Goal: Find specific page/section: Find specific page/section

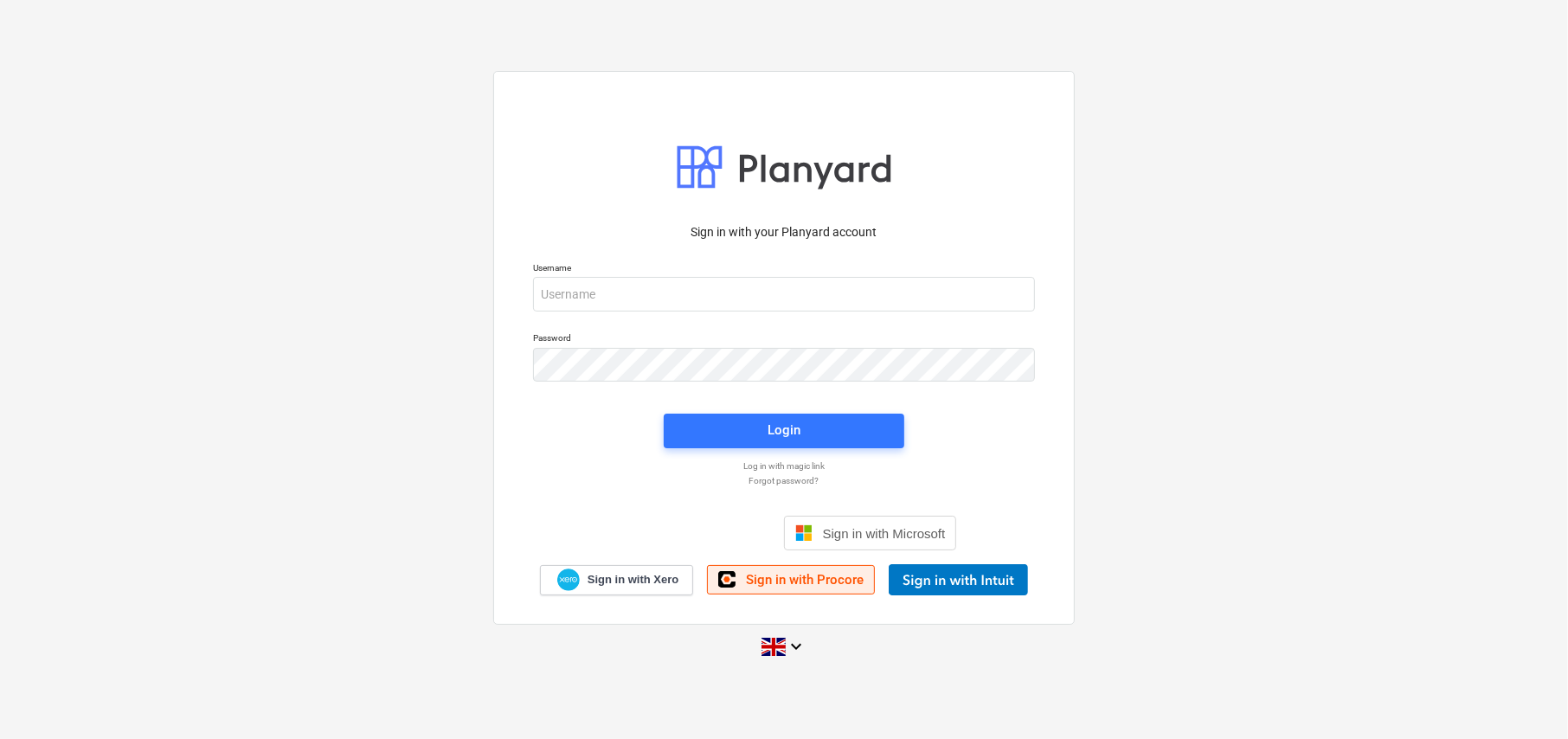
click at [804, 574] on span "Sign in with Procore" at bounding box center [805, 580] width 118 height 15
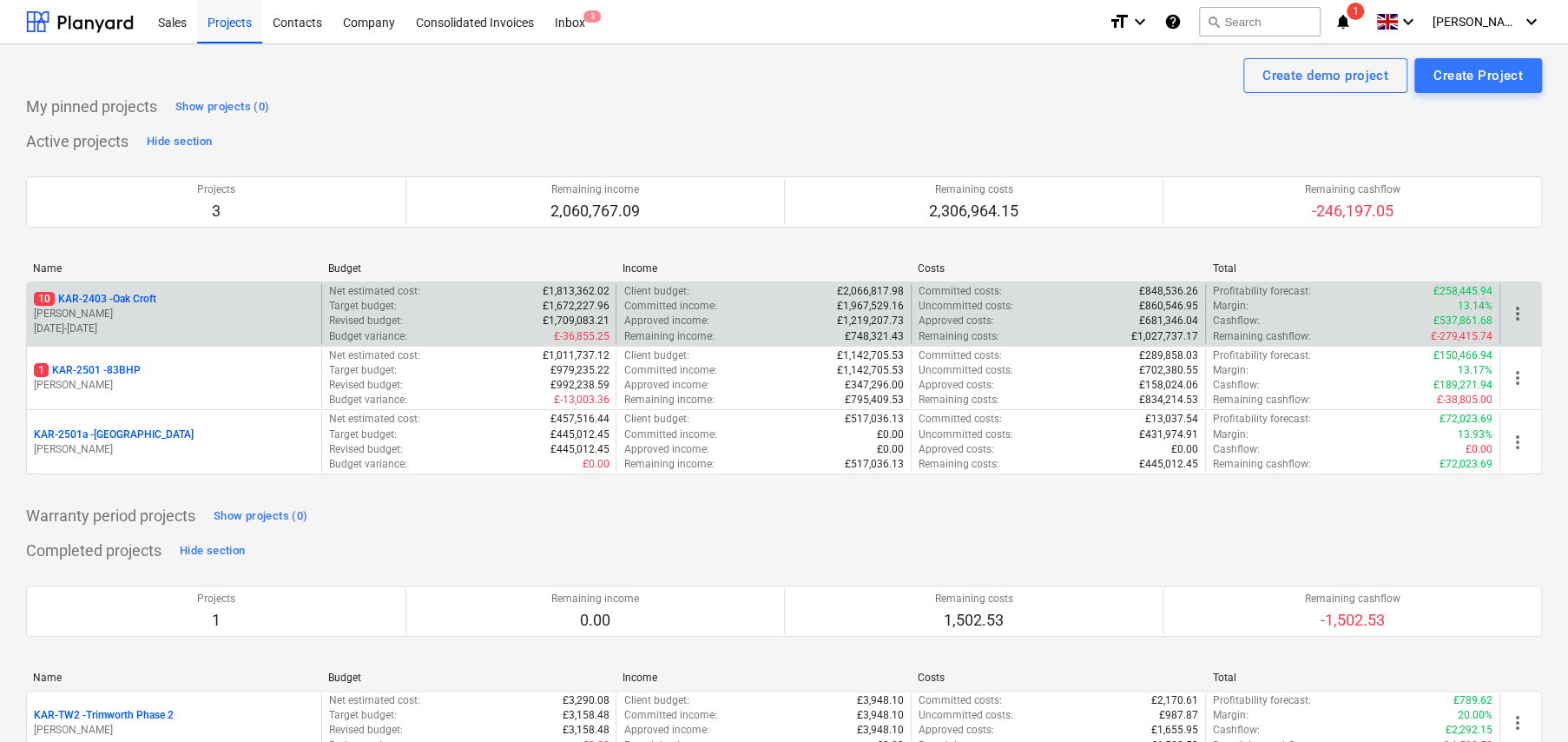
click at [144, 298] on p "10 KAR-2403 - Oak Croft" at bounding box center [95, 299] width 123 height 15
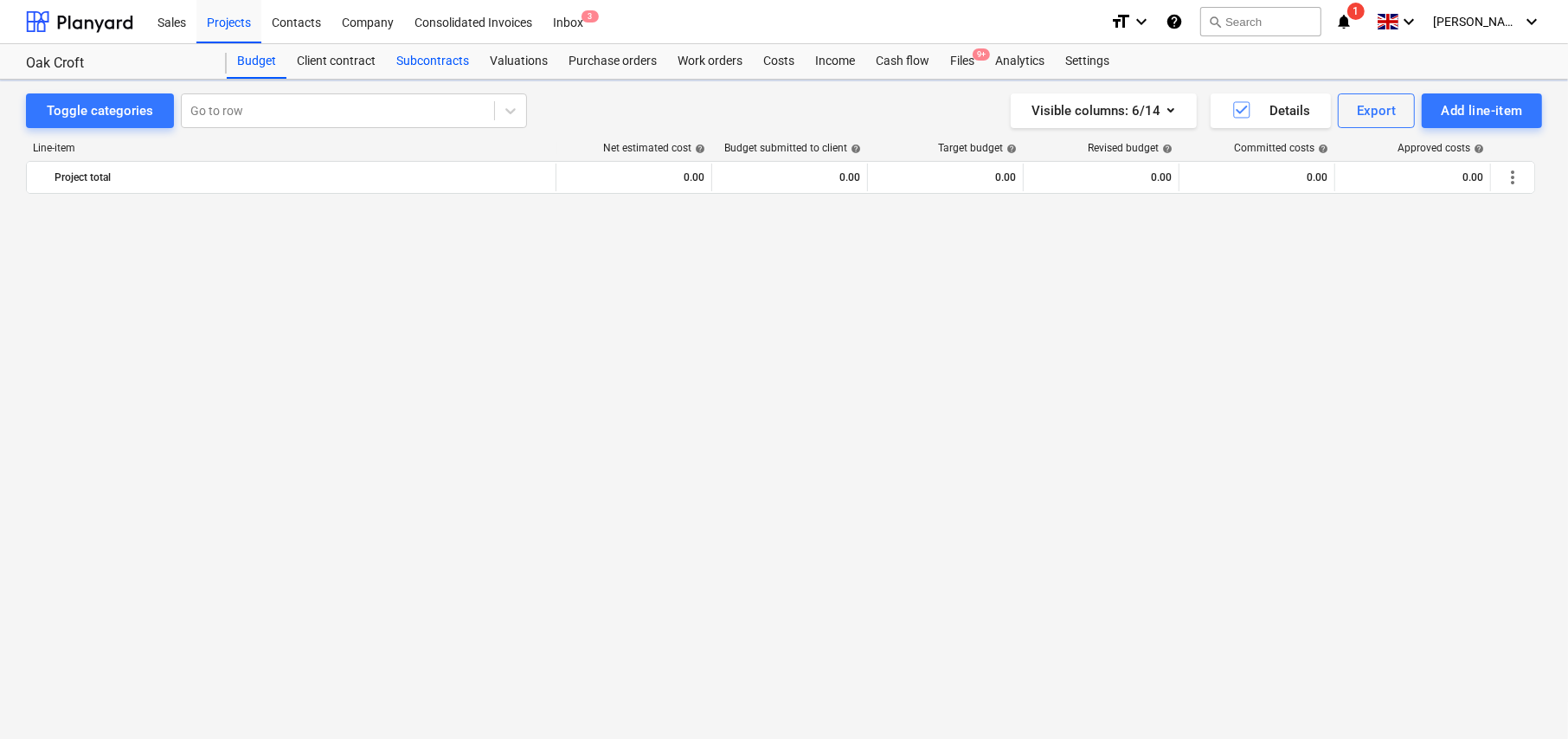
click at [437, 64] on div "Subcontracts" at bounding box center [433, 62] width 93 height 34
